Goal: Task Accomplishment & Management: Manage account settings

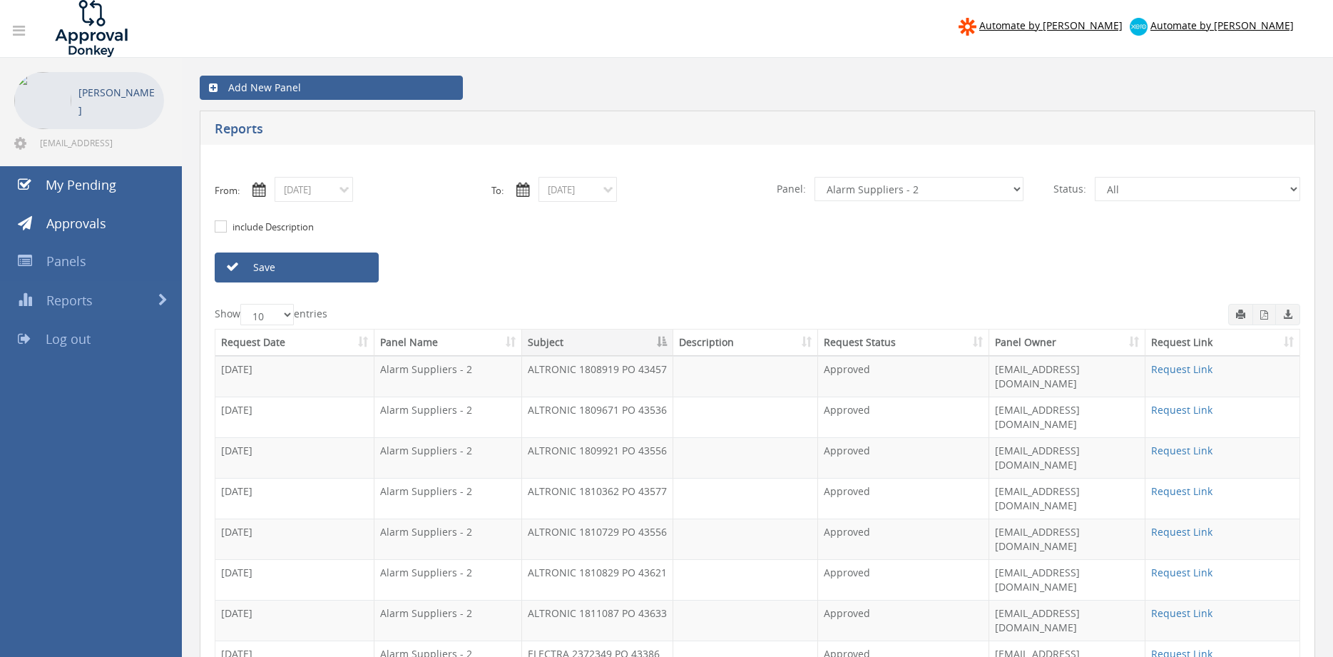
scroll to position [58, 0]
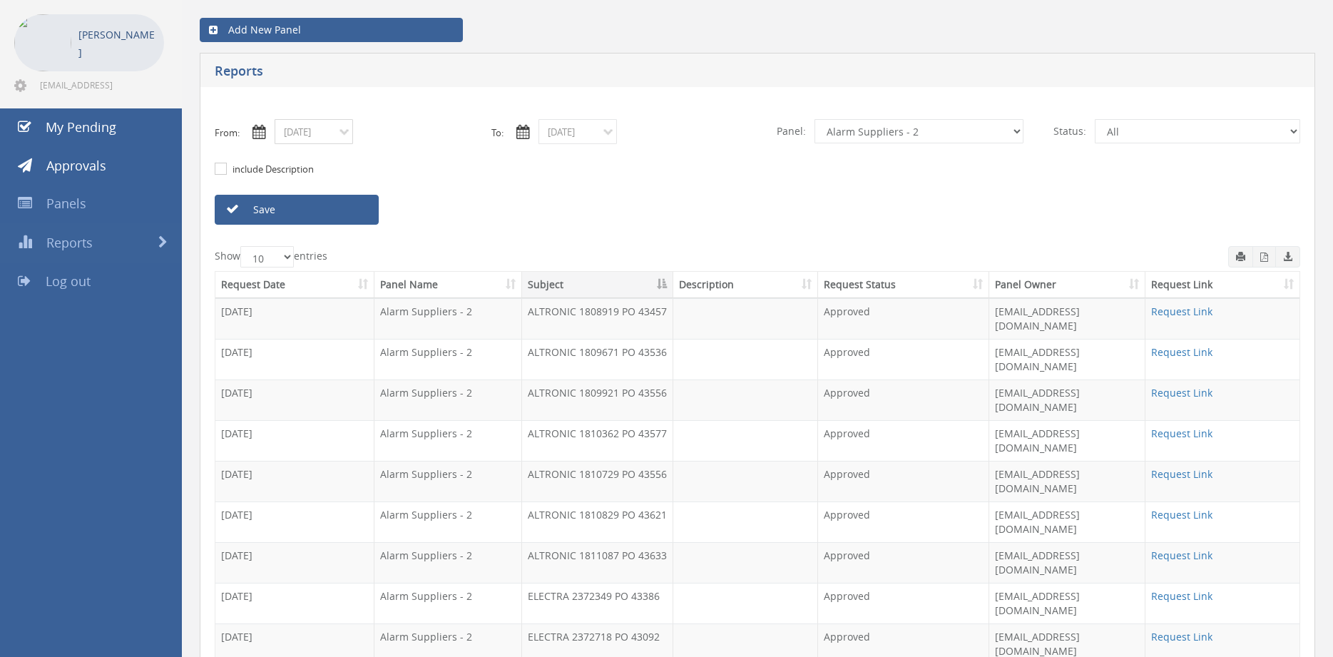
click at [309, 135] on input "[DATE]" at bounding box center [314, 131] width 78 height 25
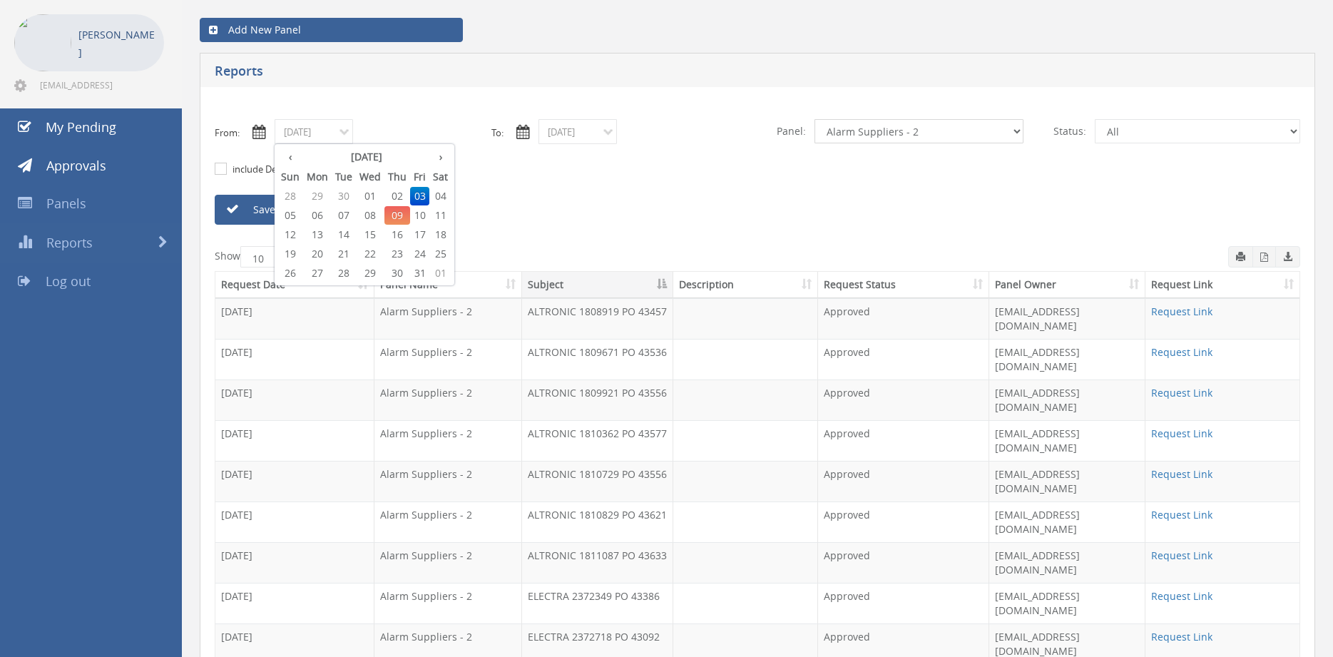
click at [814, 119] on select "All Alarm Credits RG - 3 NZ Utilities Cable and SAI Global NZ Alarms-1 NZ FX Pa…" at bounding box center [918, 131] width 209 height 24
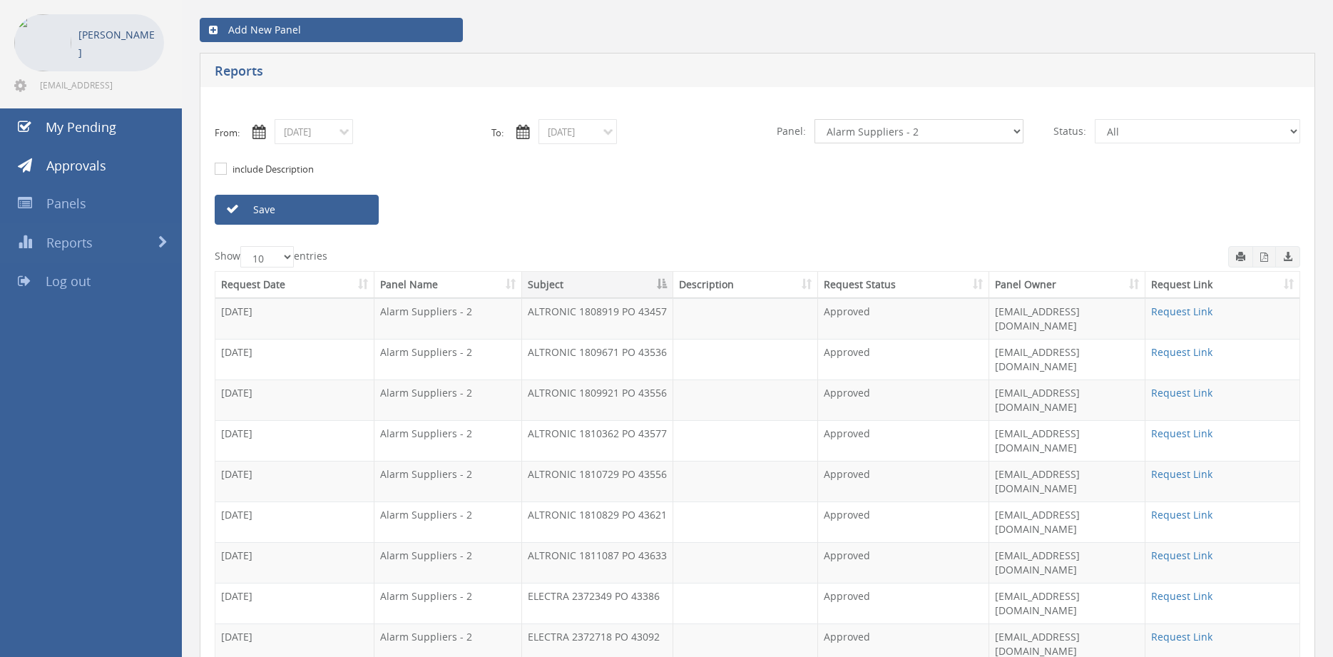
select select "number:9632"
click option "Suppliers" at bounding box center [0, 0] width 0 height 0
click at [339, 208] on link "Save" at bounding box center [297, 210] width 164 height 30
click at [332, 139] on input "[DATE]" at bounding box center [314, 131] width 78 height 25
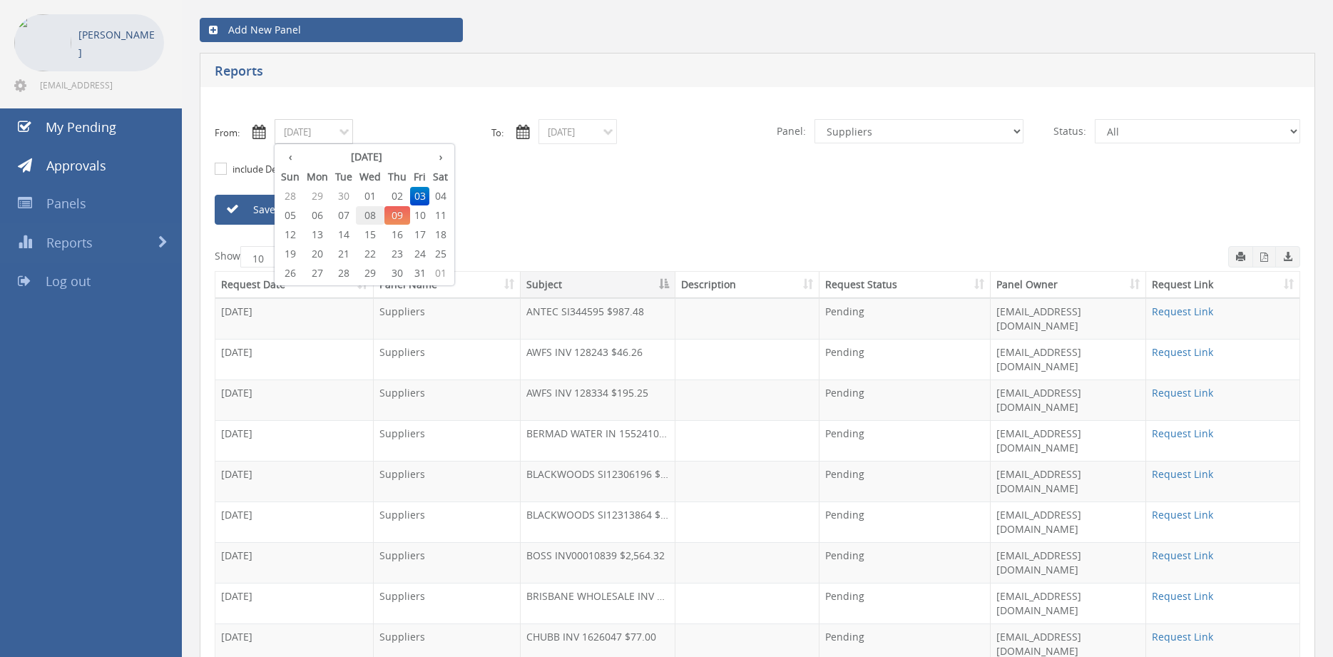
click at [373, 213] on span "08" at bounding box center [370, 215] width 29 height 19
type input "[DATE]"
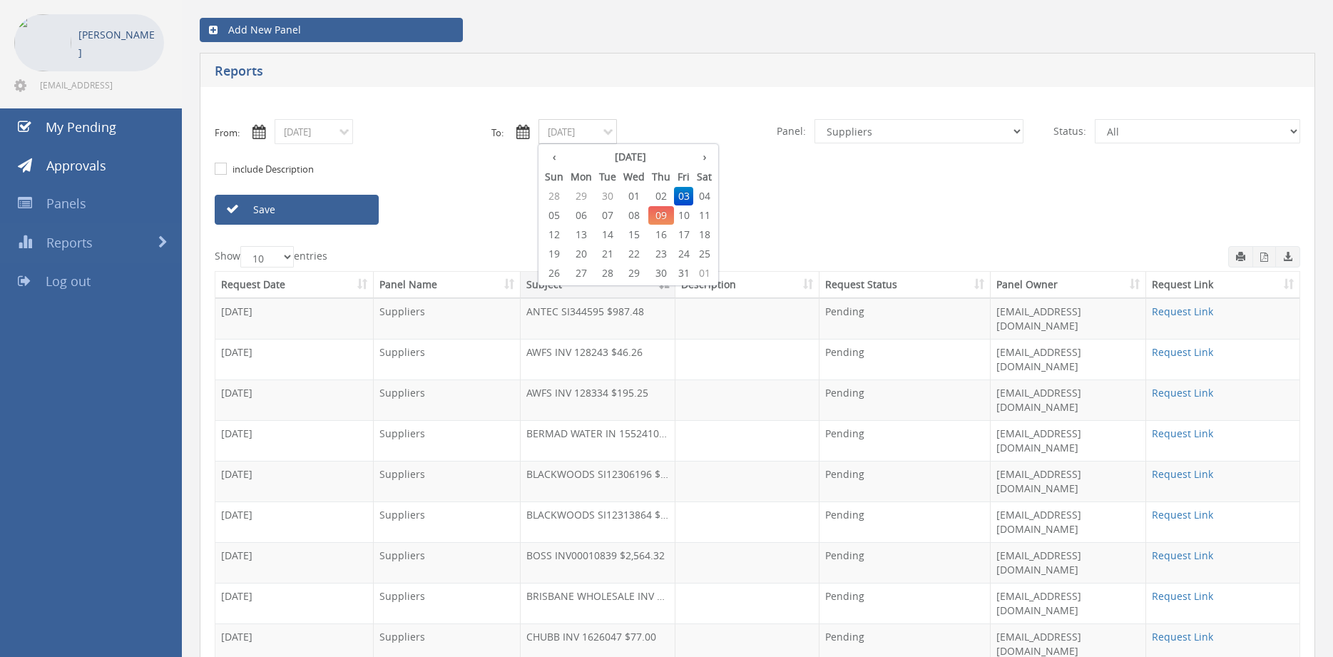
click at [558, 128] on input "[DATE]" at bounding box center [577, 131] width 78 height 25
click at [632, 214] on span "08" at bounding box center [634, 215] width 29 height 19
type input "[DATE]"
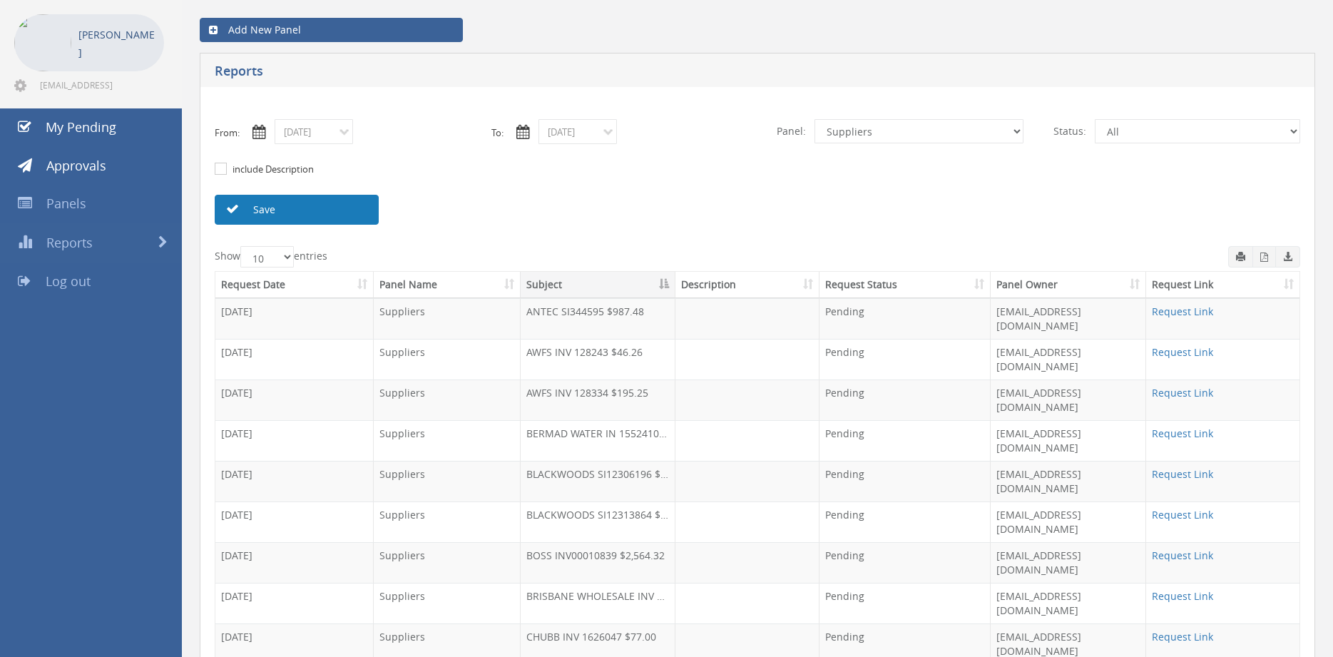
click at [356, 210] on link "Save" at bounding box center [297, 210] width 164 height 30
click at [330, 135] on input "[DATE]" at bounding box center [314, 131] width 78 height 25
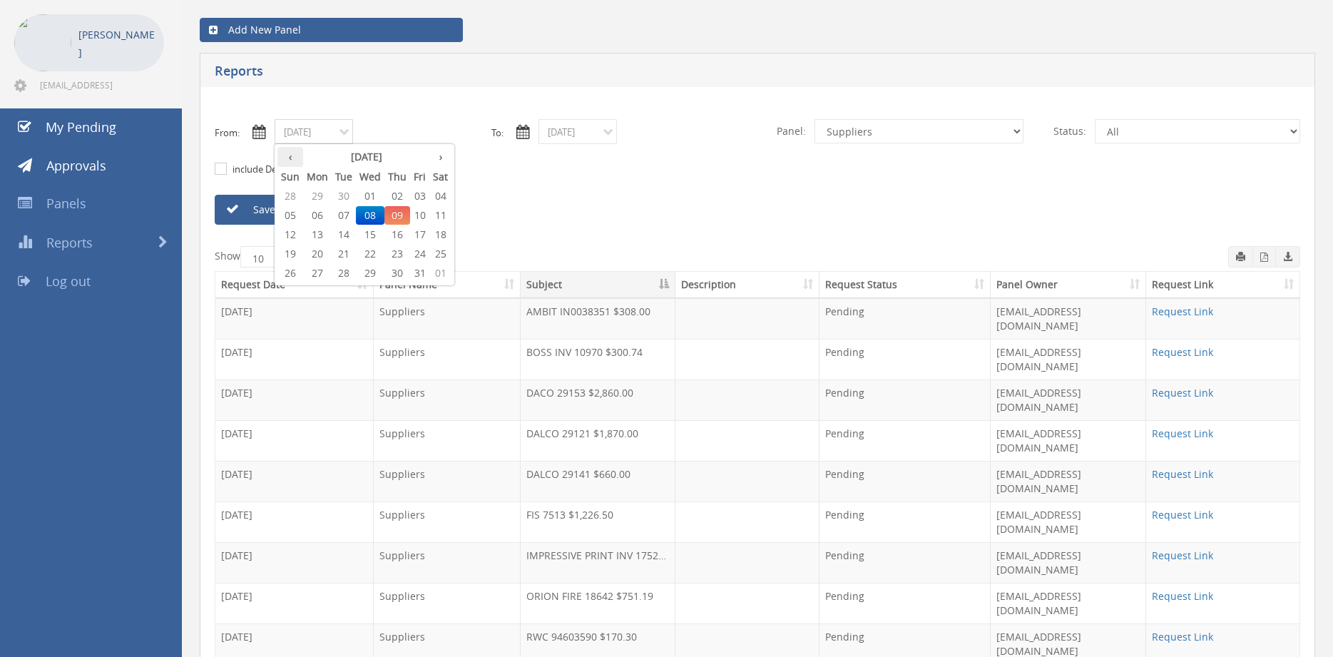
click at [289, 160] on th "‹" at bounding box center [290, 157] width 26 height 20
click at [312, 251] on span "22" at bounding box center [317, 254] width 29 height 19
type input "[DATE]"
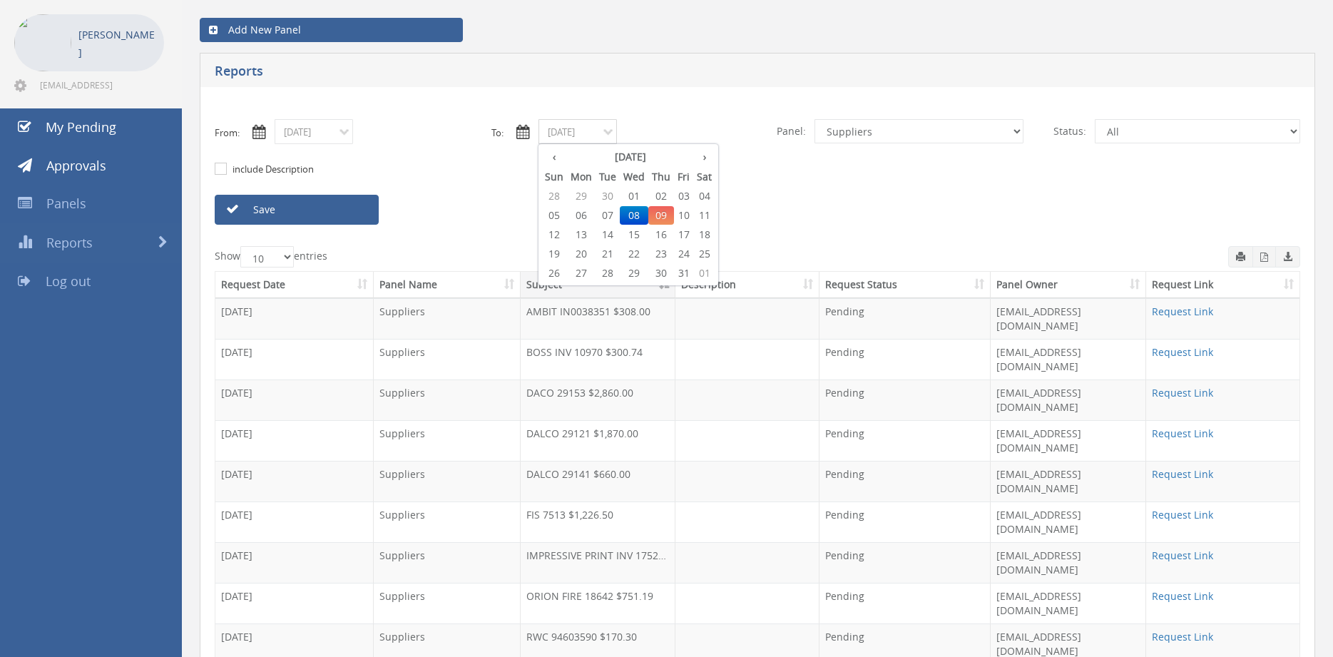
click at [565, 130] on input "[DATE]" at bounding box center [577, 131] width 78 height 25
click at [560, 161] on th "‹" at bounding box center [554, 157] width 26 height 20
click at [581, 253] on span "22" at bounding box center [581, 254] width 29 height 19
type input "[DATE]"
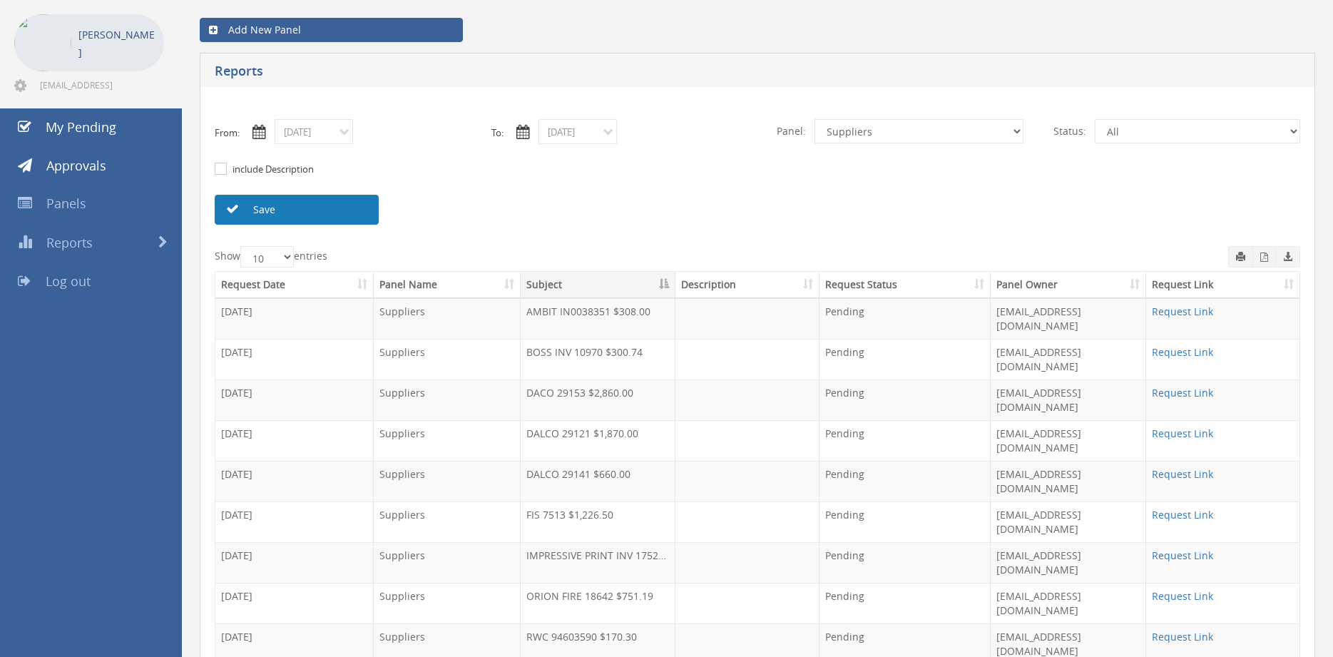
click at [354, 210] on link "Save" at bounding box center [297, 210] width 164 height 30
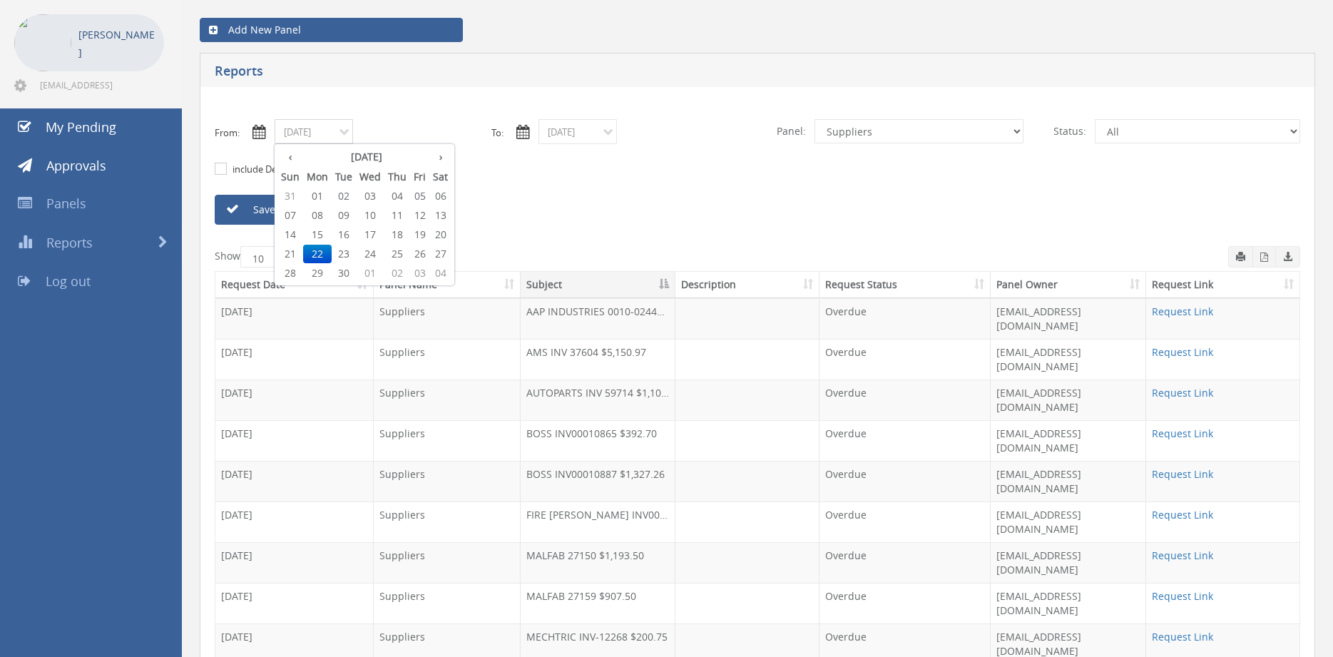
click at [312, 135] on input "[DATE]" at bounding box center [314, 131] width 78 height 25
click at [349, 252] on span "23" at bounding box center [344, 254] width 24 height 19
type input "[DATE]"
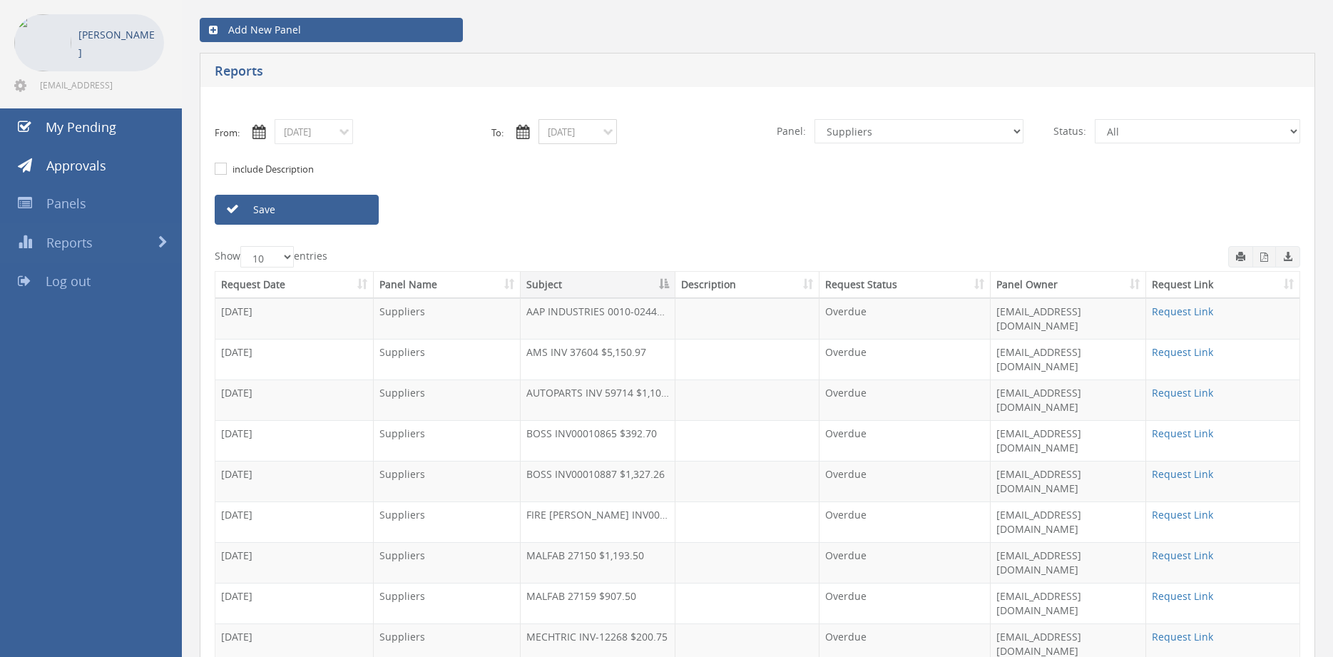
click at [580, 130] on input "[DATE]" at bounding box center [577, 131] width 78 height 25
click at [610, 250] on span "23" at bounding box center [607, 254] width 24 height 19
type input "[DATE]"
click at [350, 208] on link "Save" at bounding box center [297, 210] width 164 height 30
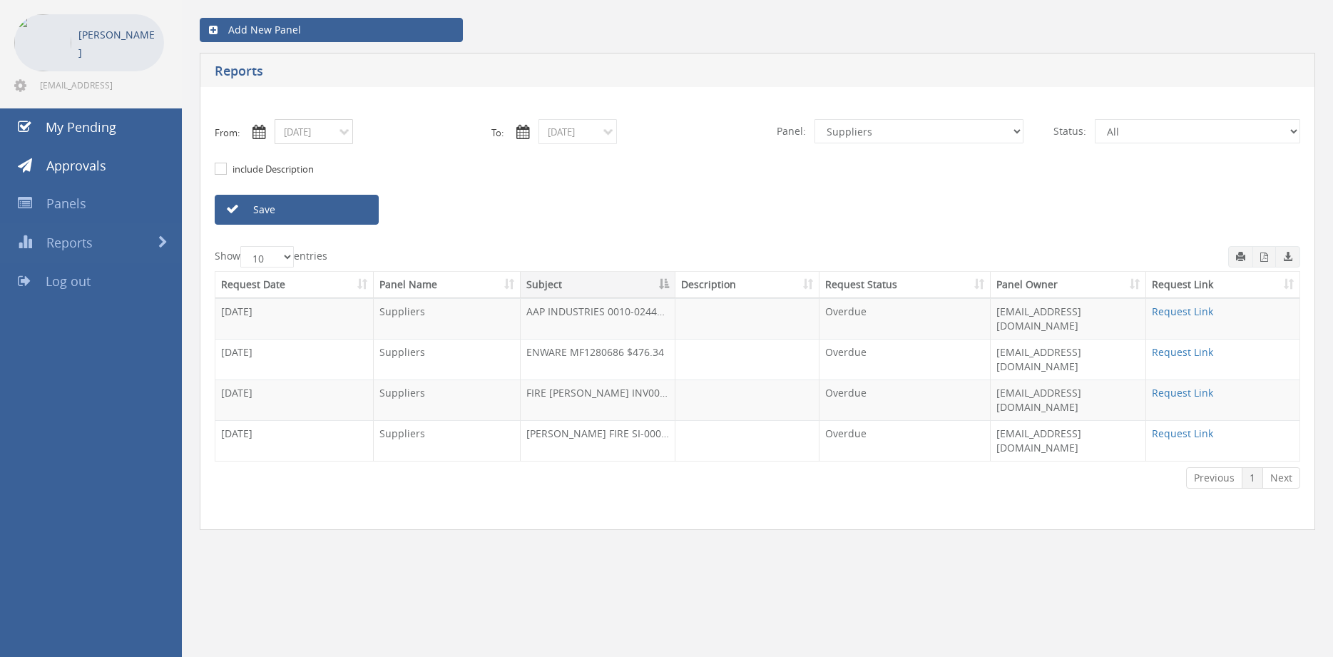
click at [332, 132] on input "[DATE]" at bounding box center [314, 131] width 78 height 25
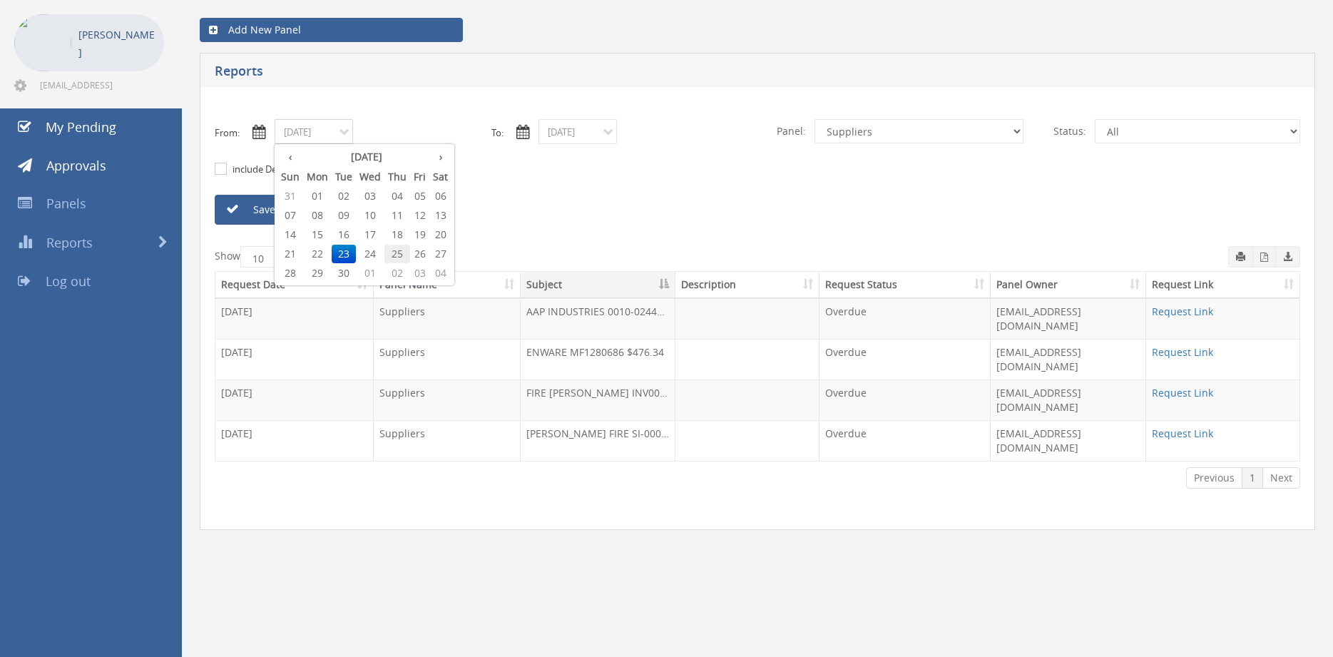
click at [392, 252] on span "25" at bounding box center [397, 254] width 26 height 19
type input "[DATE]"
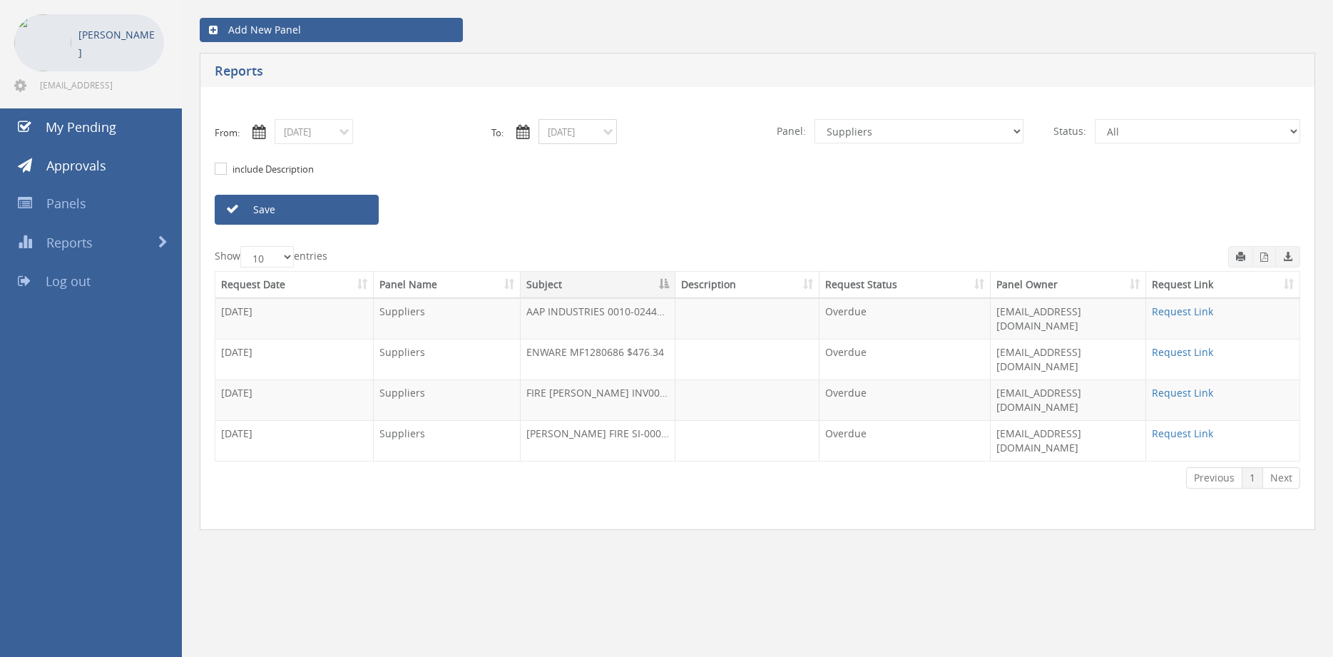
click at [560, 137] on input "[DATE]" at bounding box center [577, 131] width 78 height 25
click at [662, 252] on span "25" at bounding box center [661, 254] width 26 height 19
type input "[DATE]"
click at [349, 214] on link "Save" at bounding box center [297, 210] width 164 height 30
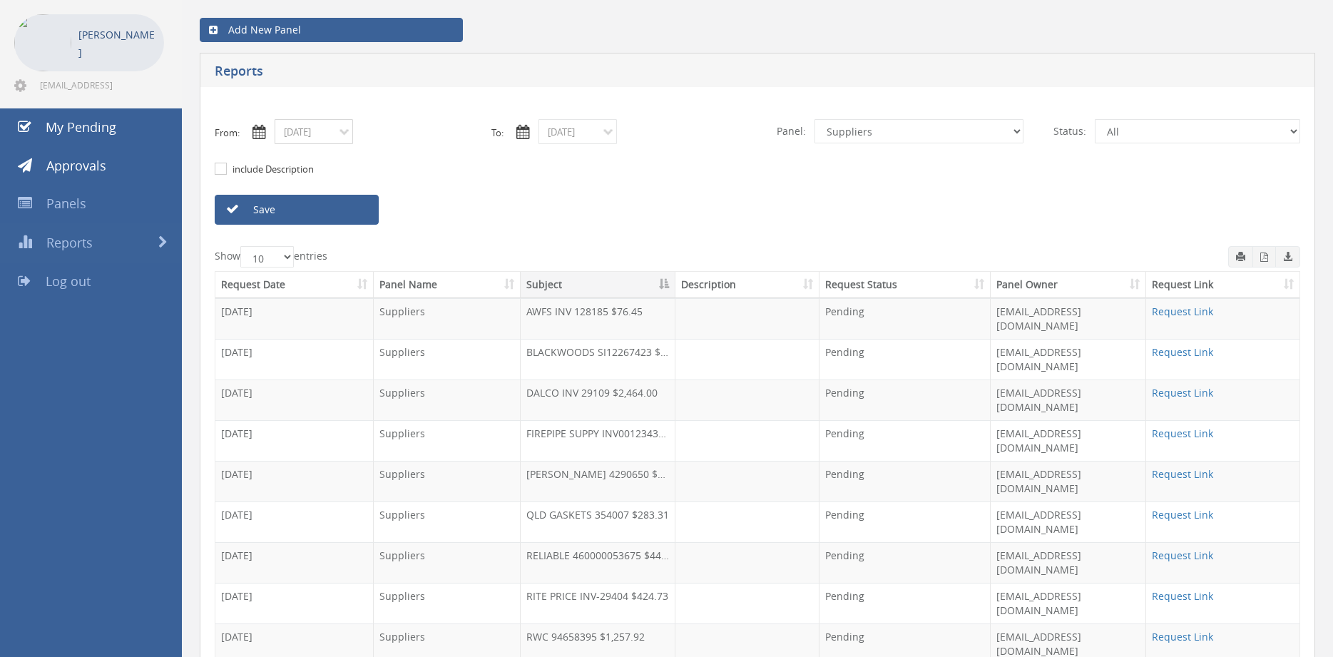
click at [322, 130] on input "[DATE]" at bounding box center [314, 131] width 78 height 25
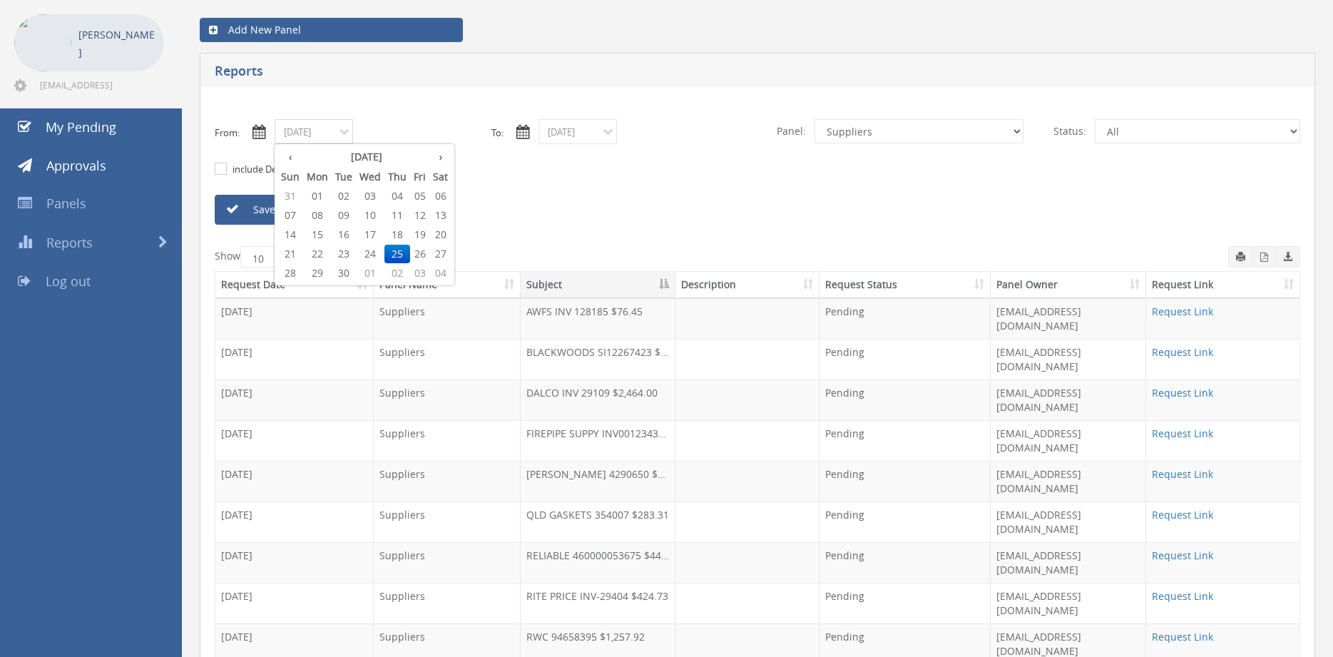
click at [351, 249] on span "23" at bounding box center [344, 254] width 24 height 19
type input "[DATE]"
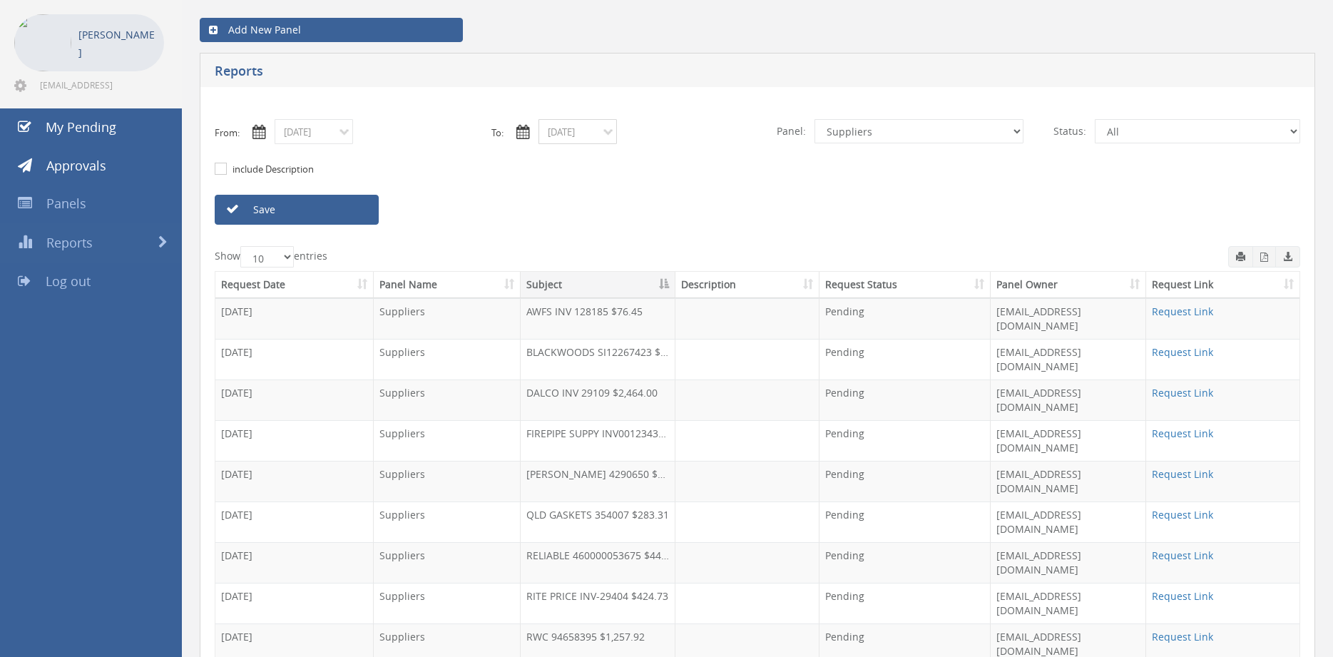
click at [563, 131] on input "[DATE]" at bounding box center [577, 131] width 78 height 25
click at [613, 253] on span "23" at bounding box center [607, 254] width 24 height 19
type input "[DATE]"
click at [814, 119] on select "All Alarm Credits RG - 3 NZ Utilities Cable and SAI Global NZ Alarms-1 NZ FX Pa…" at bounding box center [918, 131] width 209 height 24
select select "number:9744"
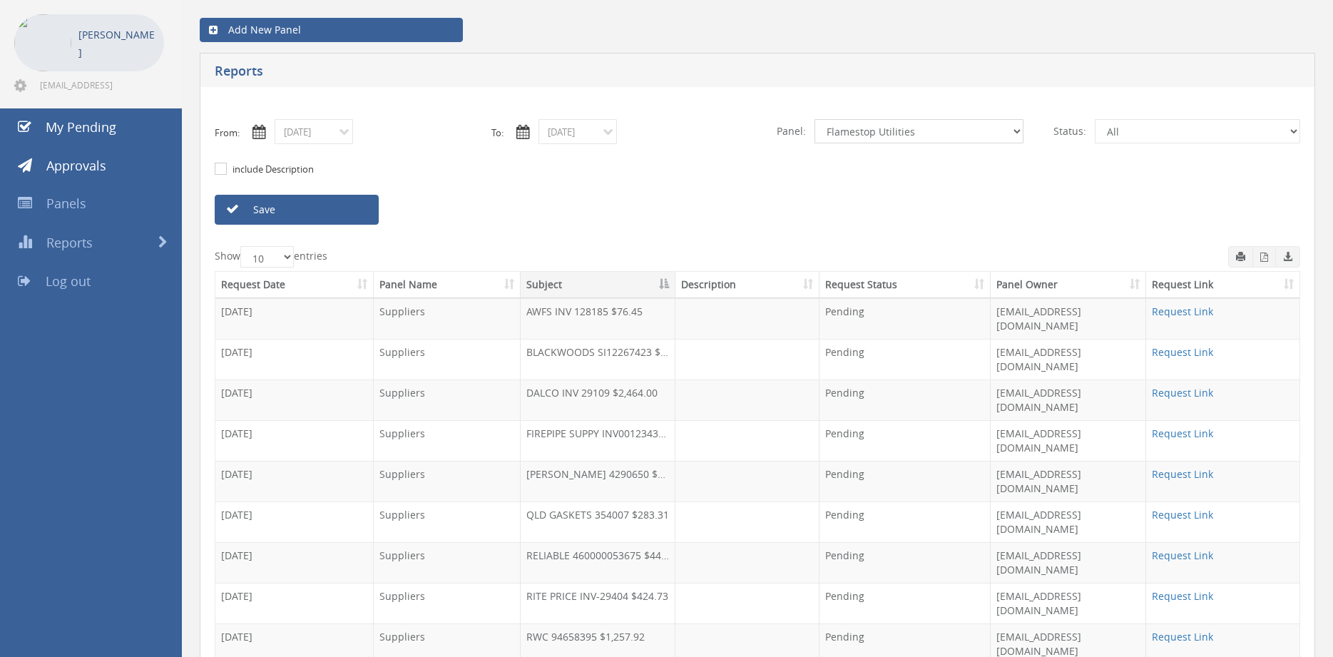
click option "Flamestop Utilities" at bounding box center [0, 0] width 0 height 0
click at [342, 210] on link "Save" at bounding box center [297, 210] width 164 height 30
click at [320, 133] on input "[DATE]" at bounding box center [314, 131] width 78 height 25
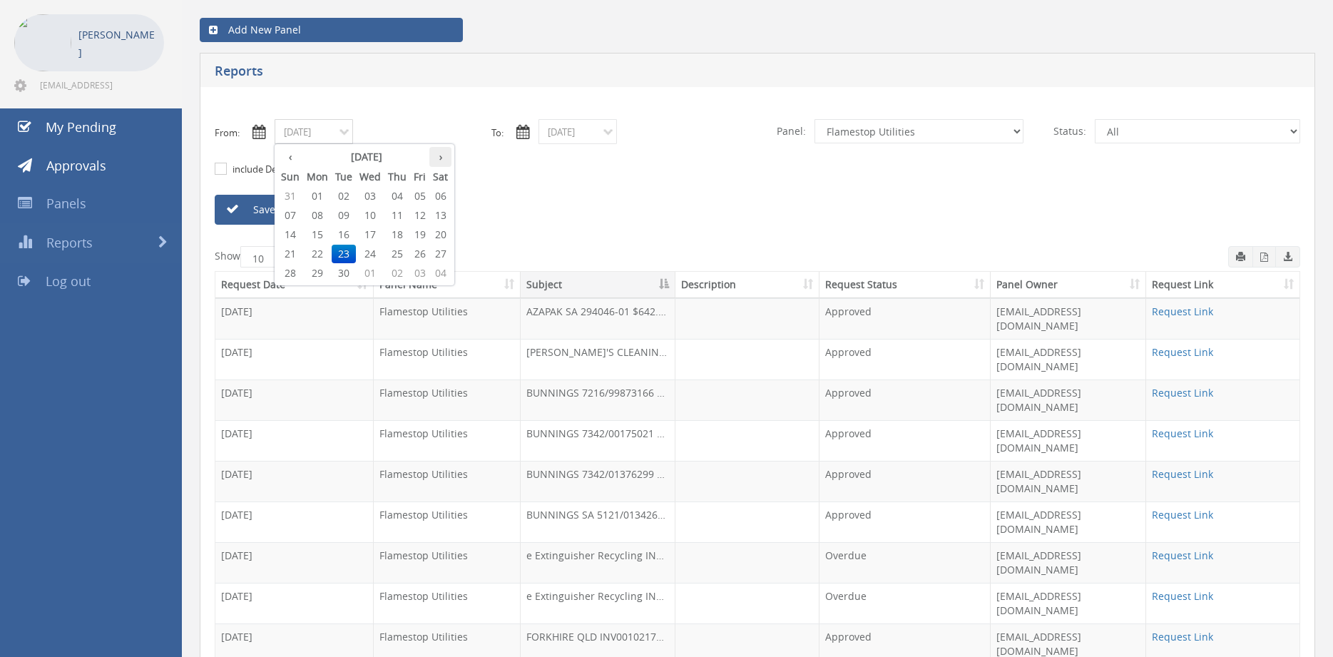
click at [442, 159] on th "›" at bounding box center [440, 157] width 22 height 20
click at [375, 193] on span "01" at bounding box center [370, 196] width 29 height 19
type input "[DATE]"
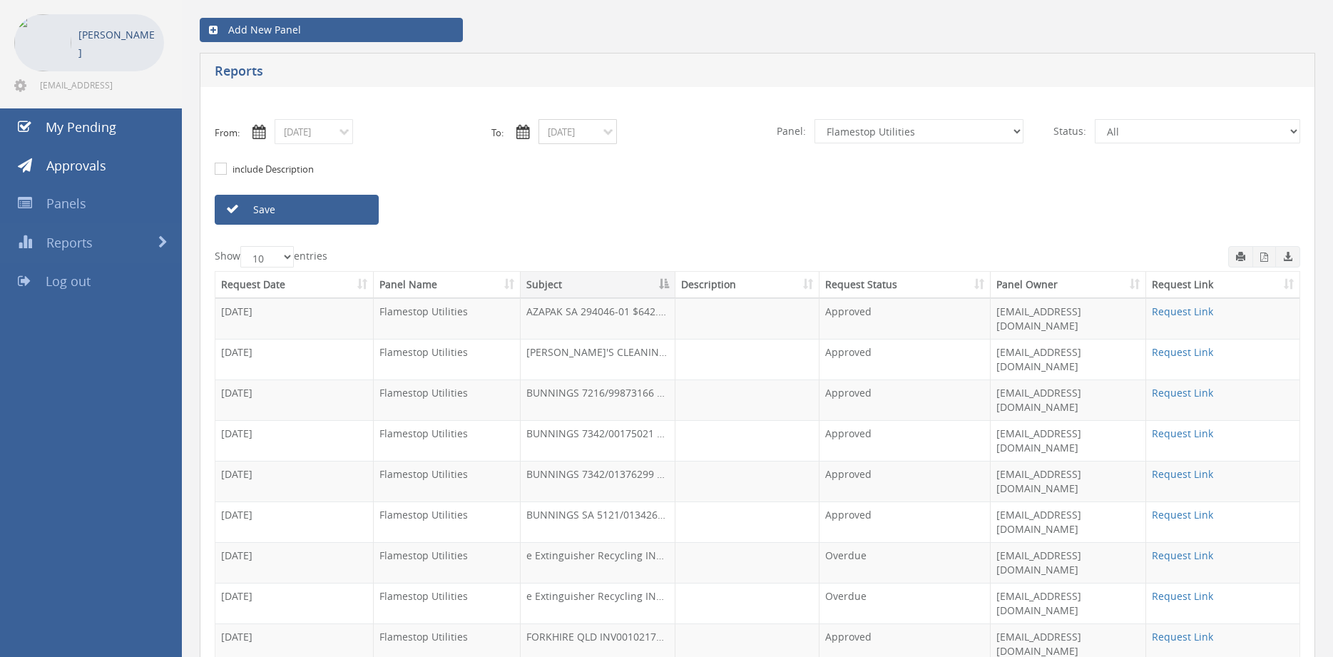
click at [605, 133] on input "[DATE]" at bounding box center [577, 131] width 78 height 25
click at [705, 159] on th "›" at bounding box center [704, 157] width 22 height 20
click at [633, 197] on span "01" at bounding box center [634, 196] width 29 height 19
type input "[DATE]"
click at [342, 207] on link "Save" at bounding box center [297, 210] width 164 height 30
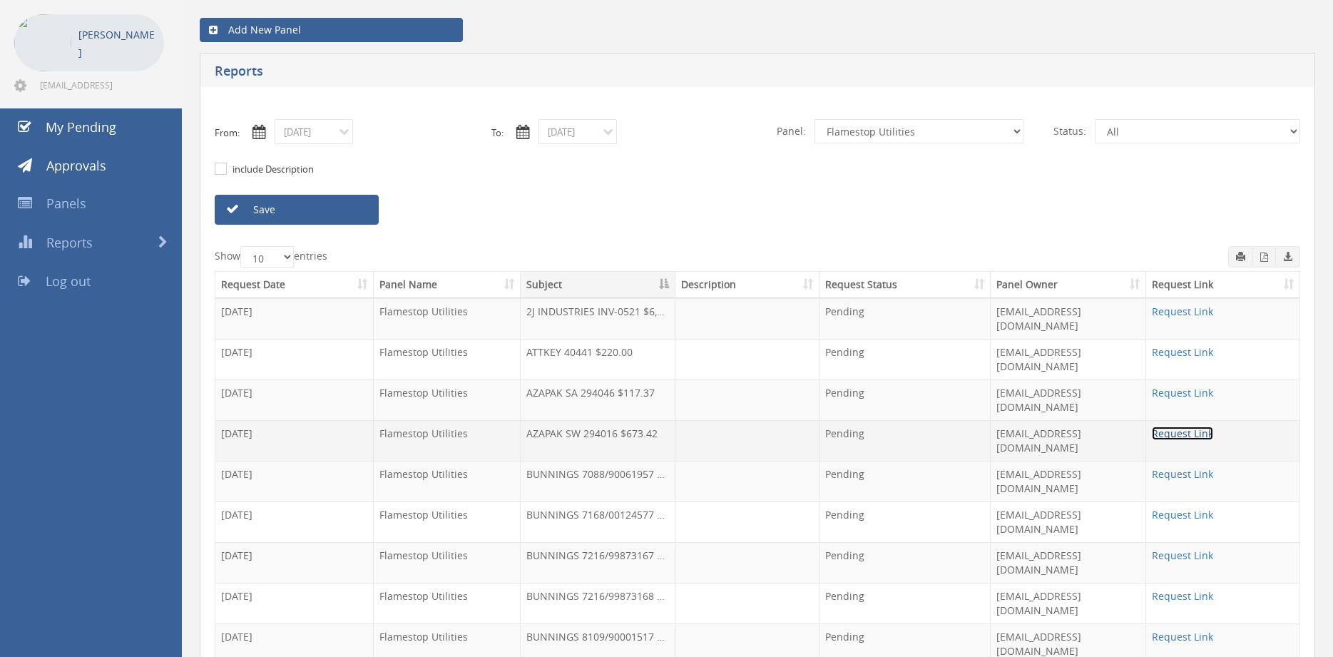
click at [1181, 426] on link "Request Link" at bounding box center [1182, 433] width 61 height 14
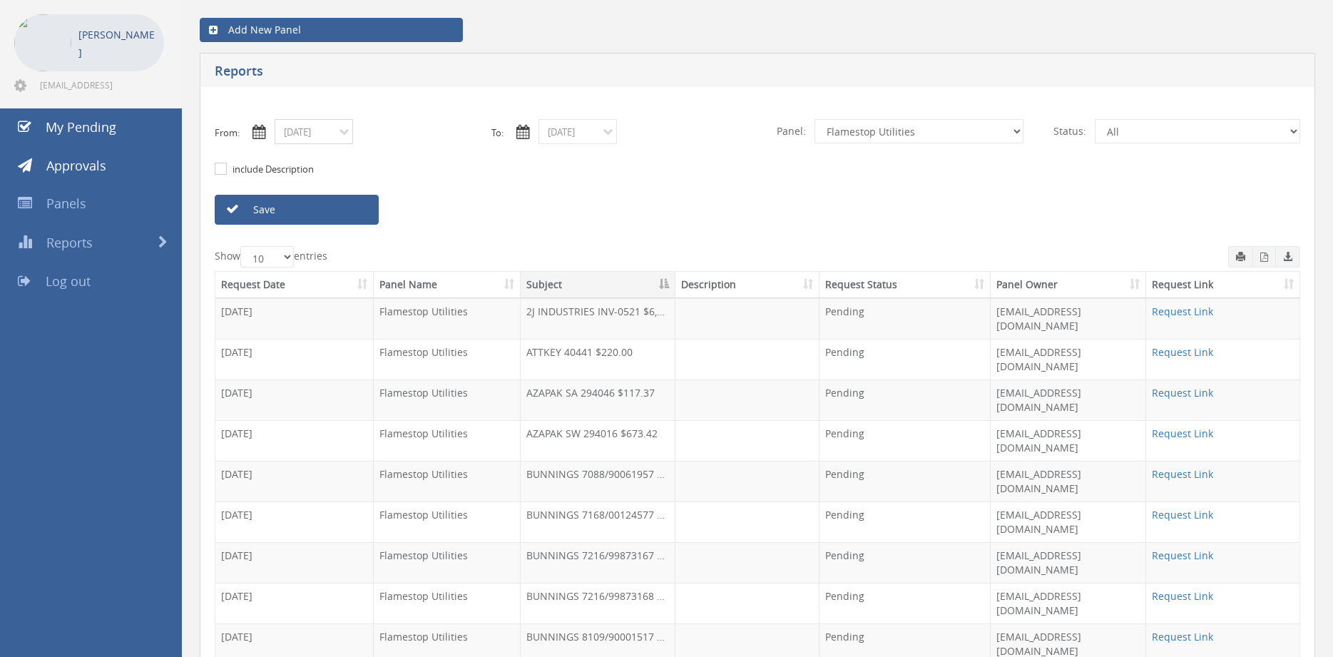
click at [324, 135] on input "[DATE]" at bounding box center [314, 131] width 78 height 25
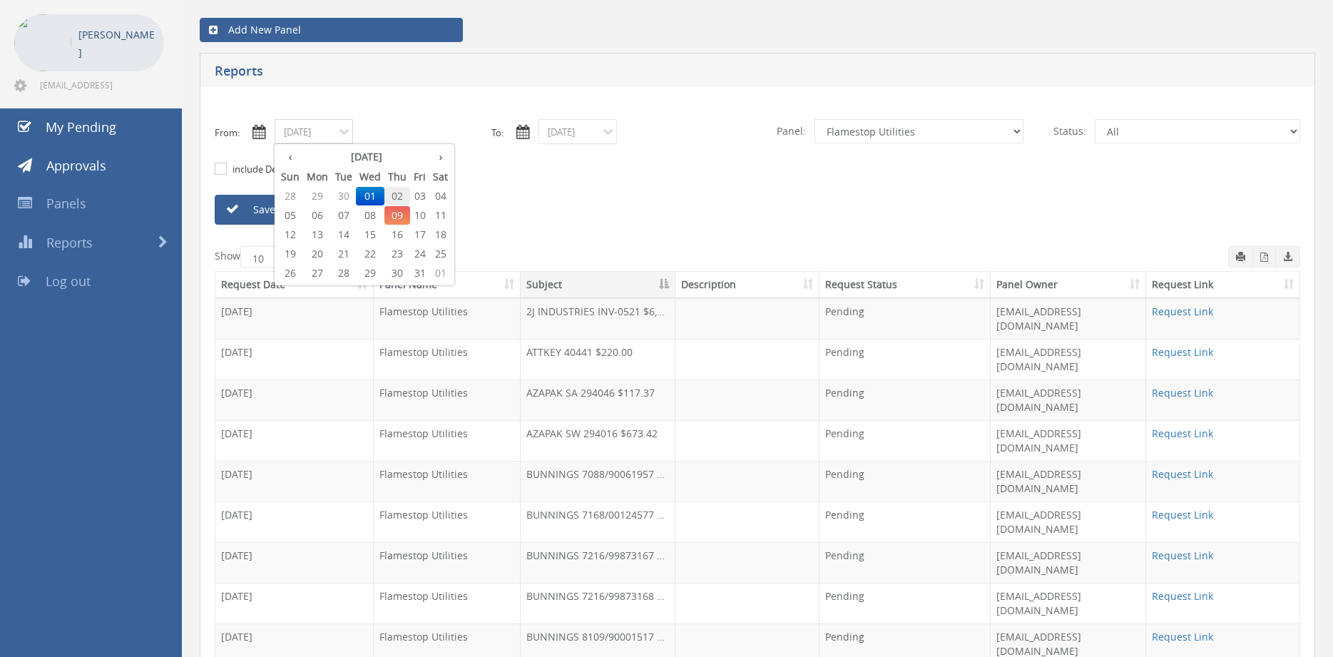
click at [401, 195] on span "02" at bounding box center [397, 196] width 26 height 19
type input "[DATE]"
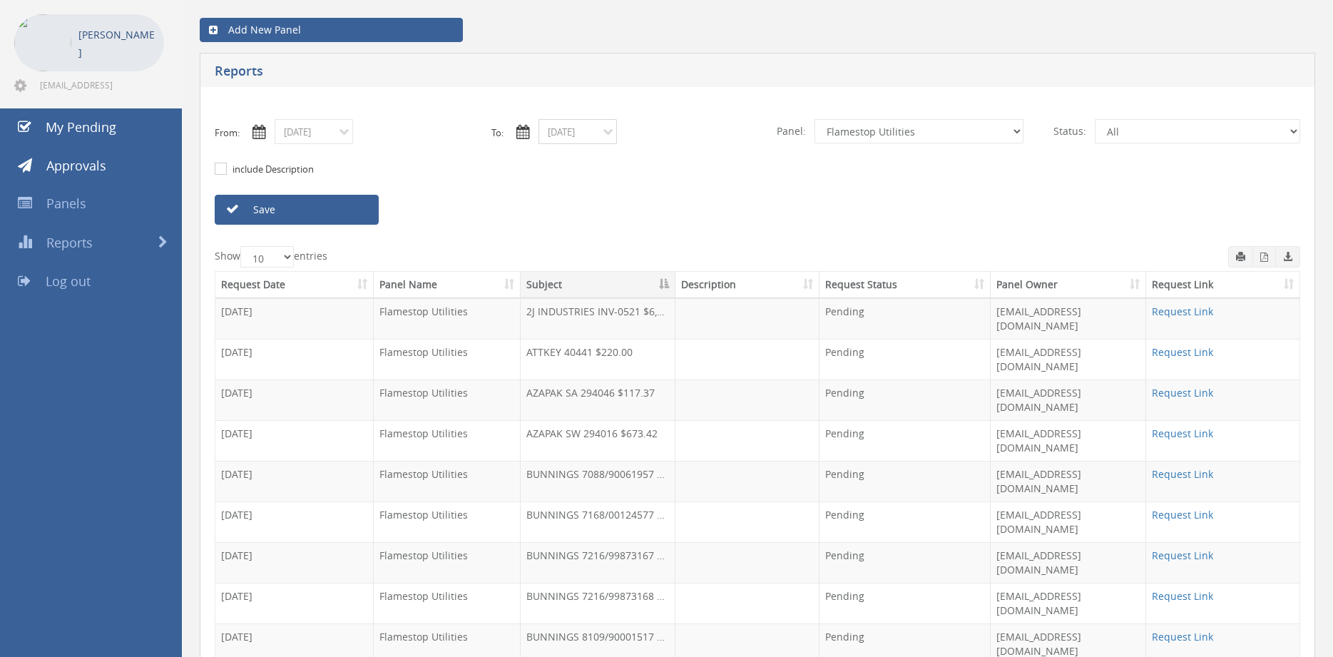
drag, startPoint x: 593, startPoint y: 132, endPoint x: 593, endPoint y: 140, distance: 7.9
click at [593, 133] on input "[DATE]" at bounding box center [577, 131] width 78 height 25
click at [662, 195] on span "02" at bounding box center [661, 196] width 26 height 19
type input "[DATE]"
click at [354, 215] on link "Save" at bounding box center [297, 210] width 164 height 30
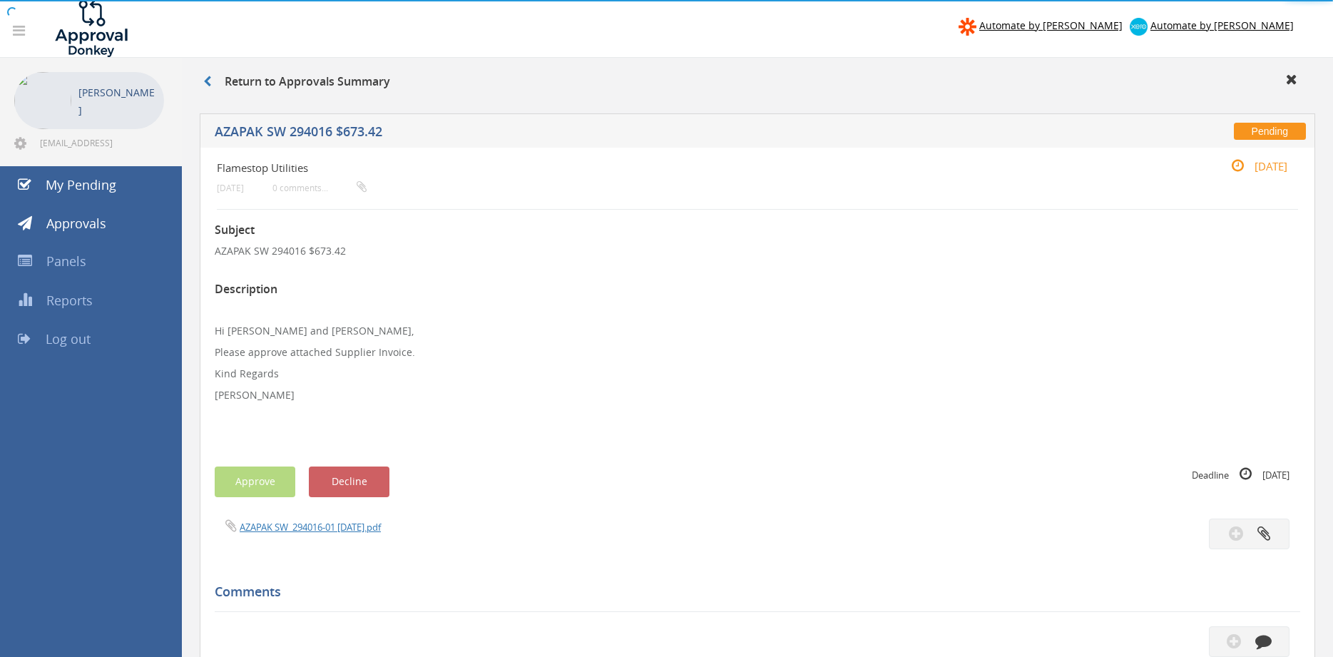
scroll to position [121, 0]
